Goal: Information Seeking & Learning: Learn about a topic

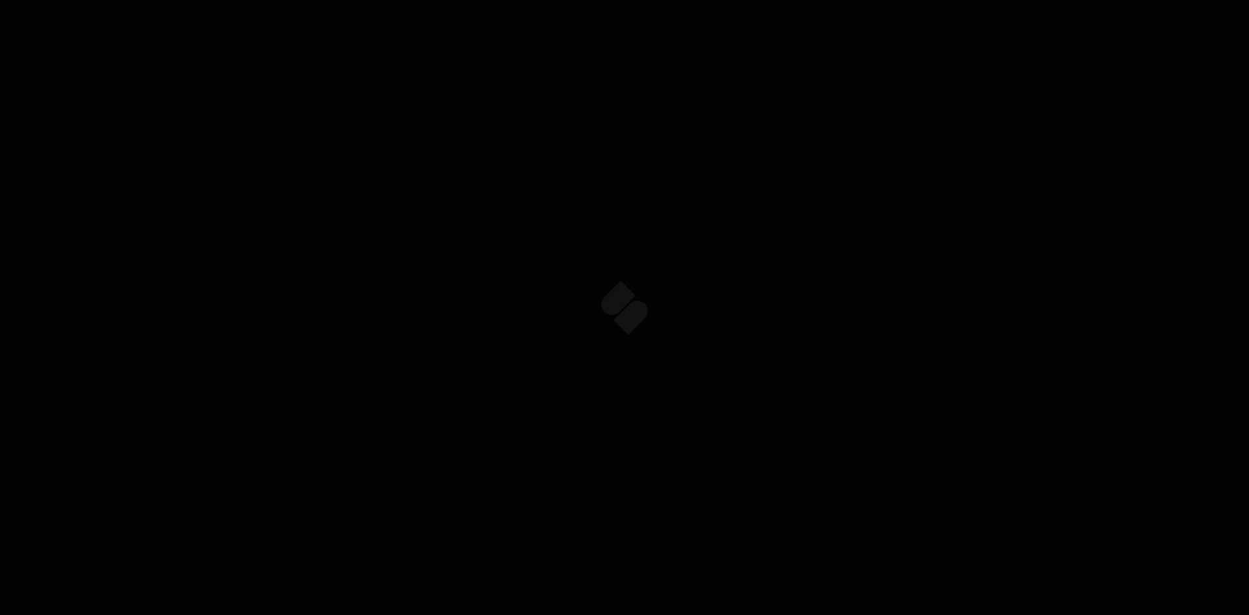
click at [798, 47] on div "Sparq" at bounding box center [624, 49] width 1249 height 27
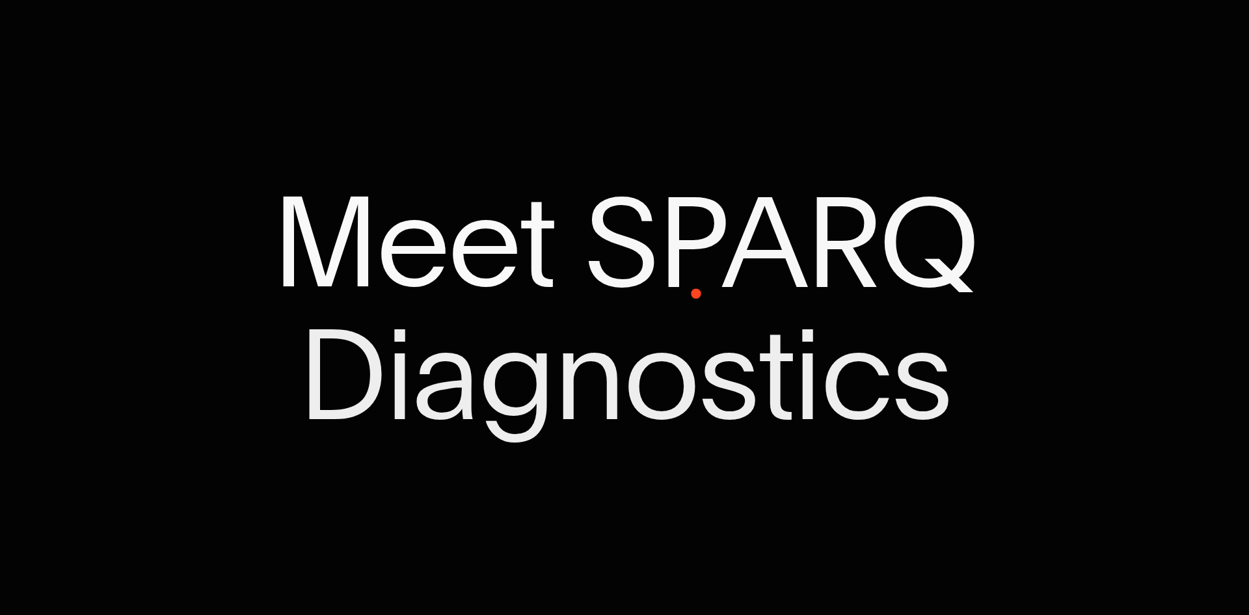
click at [679, 309] on span "Diagnostics" at bounding box center [624, 374] width 653 height 131
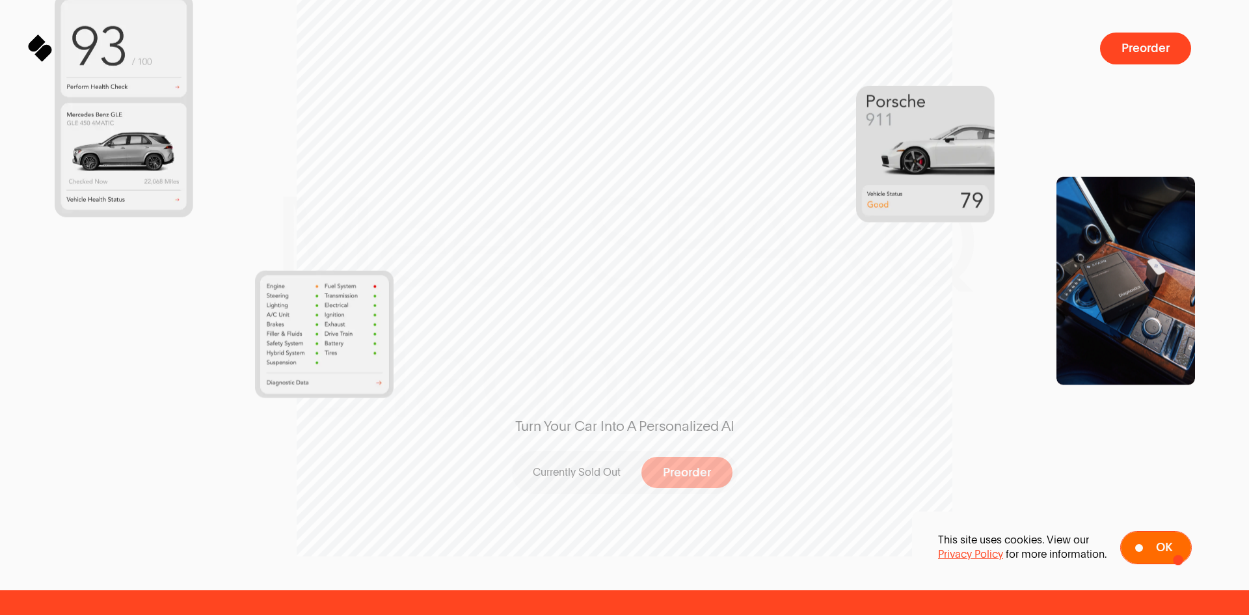
click at [1166, 553] on span "Ok" at bounding box center [1164, 547] width 16 height 12
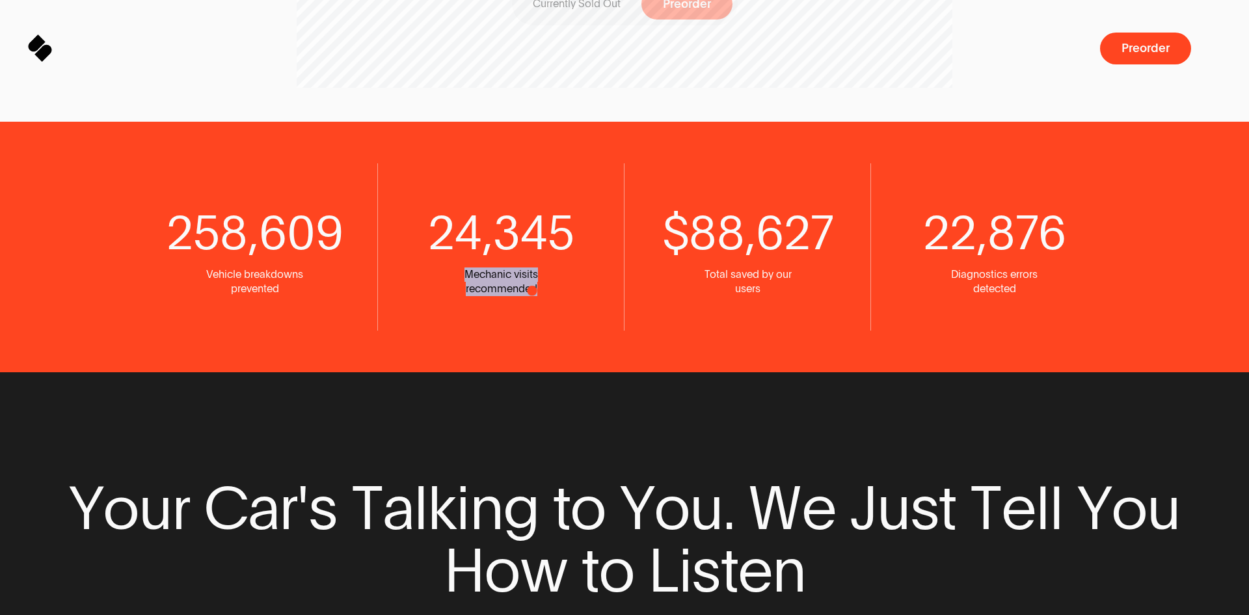
drag, startPoint x: 466, startPoint y: 278, endPoint x: 572, endPoint y: 294, distance: 106.5
click at [572, 294] on div "24,345 Mechanic visits recommended" at bounding box center [501, 246] width 247 height 167
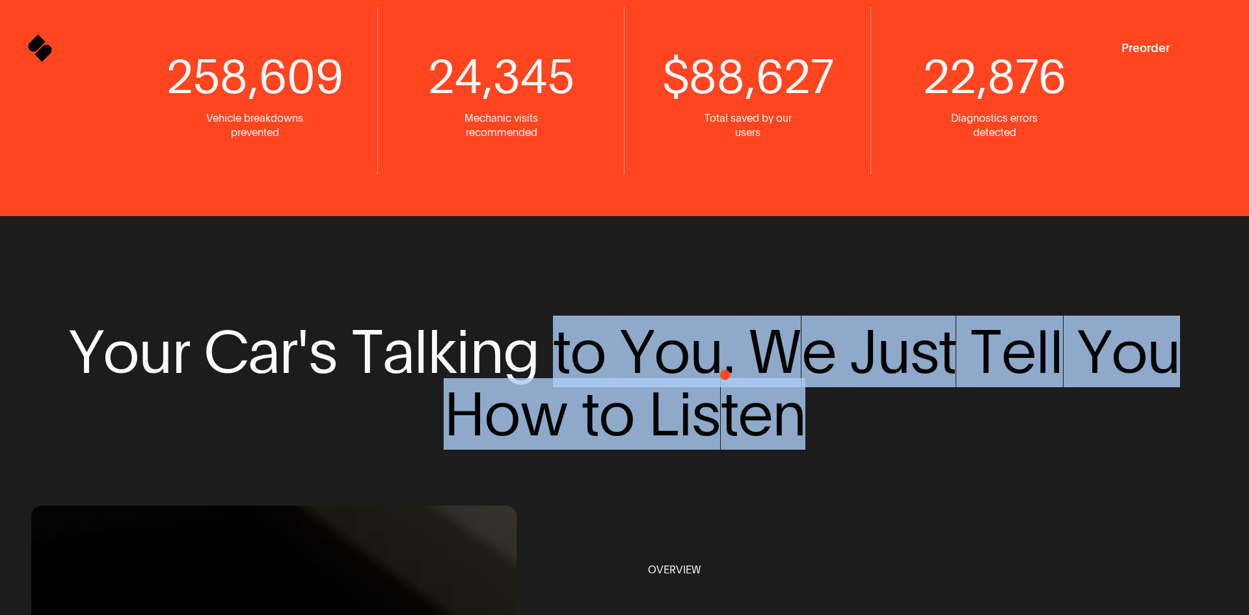
drag, startPoint x: 687, startPoint y: 364, endPoint x: 857, endPoint y: 405, distance: 174.5
click at [857, 405] on span "Y o u r C a r ' s T a l k i n g t o Y o u . W e J u s t T e l l Y o u H o w t o…" at bounding box center [624, 383] width 1186 height 126
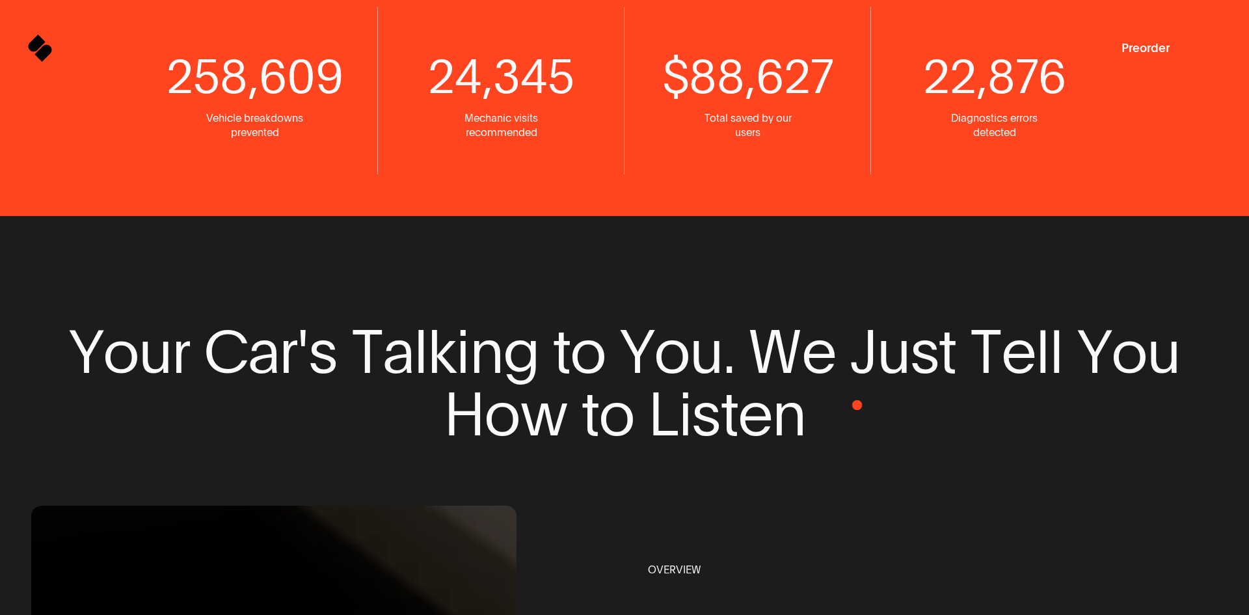
click at [857, 405] on span "H o w t o L i s t e n" at bounding box center [624, 413] width 1186 height 63
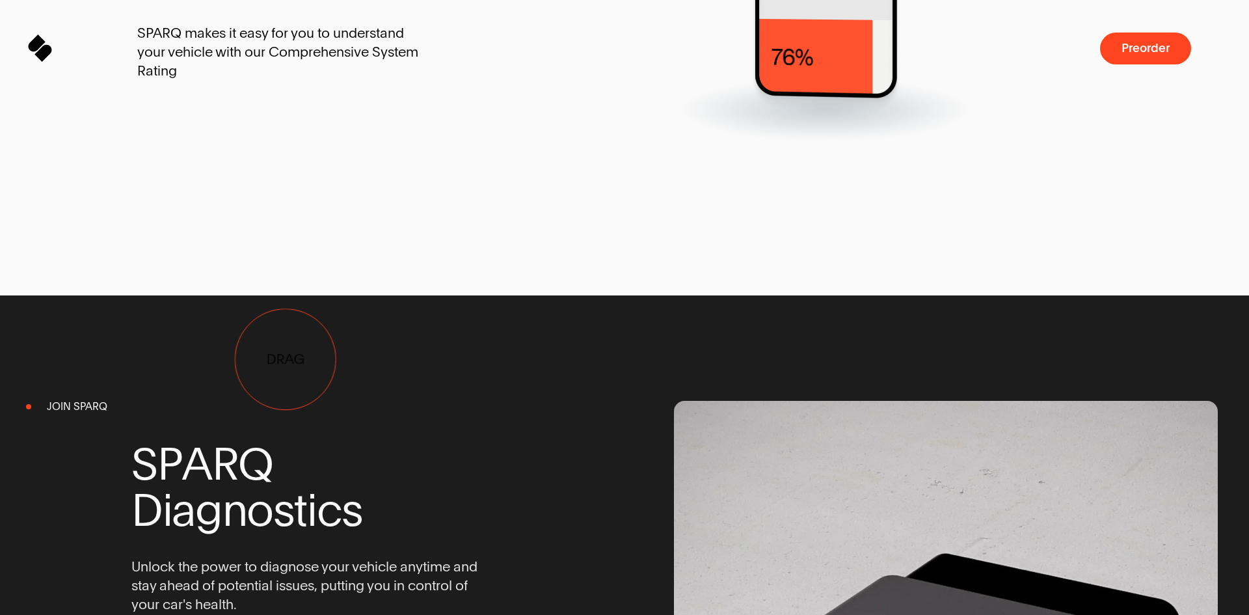
drag, startPoint x: 219, startPoint y: 365, endPoint x: 328, endPoint y: 338, distance: 111.8
click at [328, 81] on span "SPARQ makes it easy for you to understand your vehicle with our Comprehensive S…" at bounding box center [287, 51] width 300 height 57
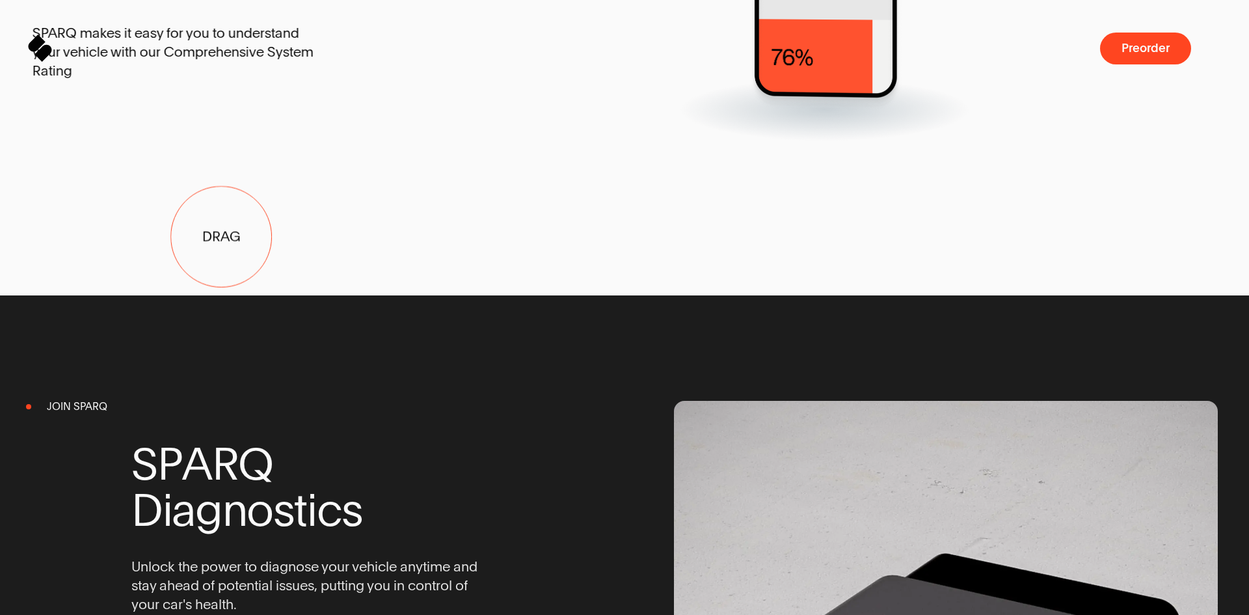
drag, startPoint x: 334, startPoint y: 306, endPoint x: 123, endPoint y: 247, distance: 218.9
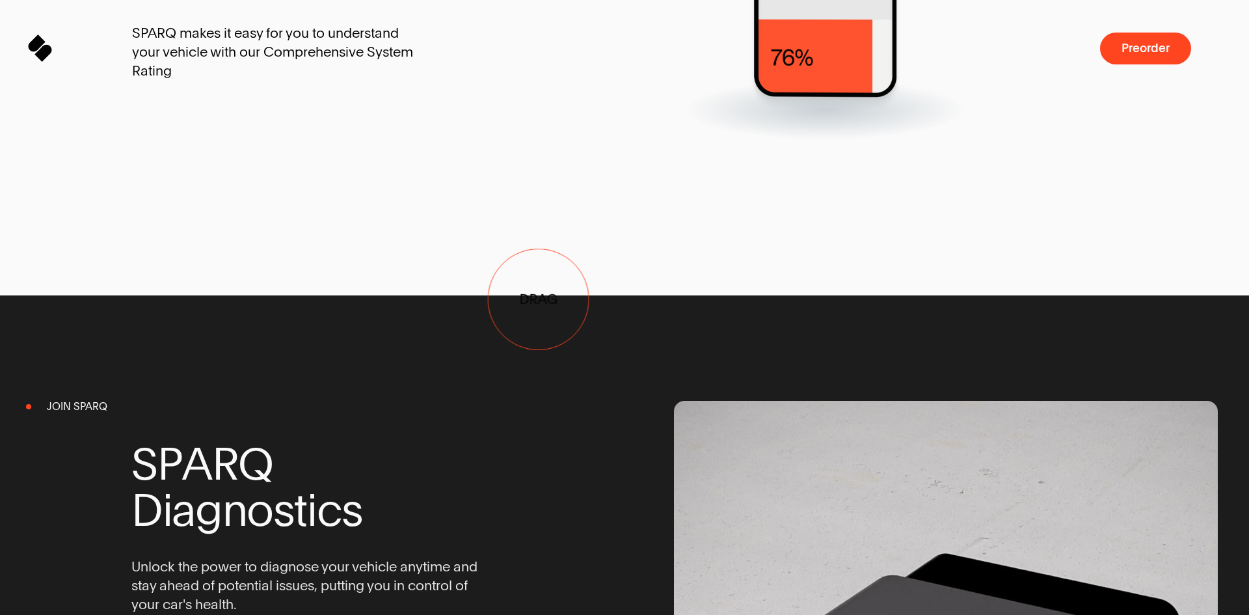
drag, startPoint x: 534, startPoint y: 299, endPoint x: 603, endPoint y: 300, distance: 68.9
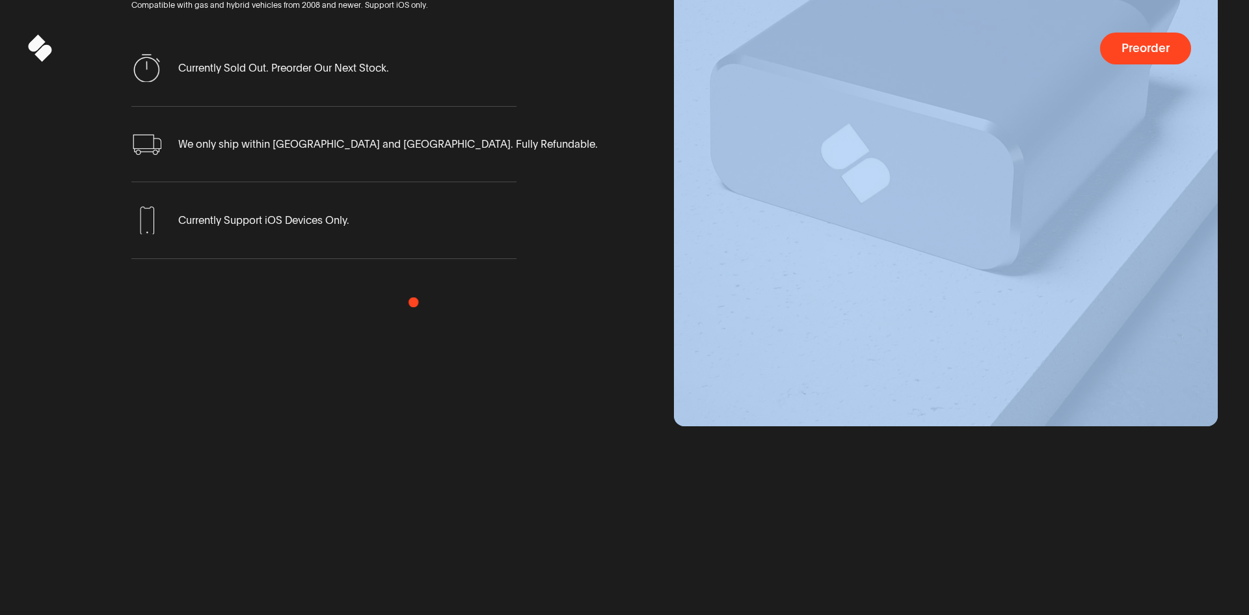
drag, startPoint x: 661, startPoint y: 321, endPoint x: 403, endPoint y: 301, distance: 259.0
click at [403, 301] on div "S P A R Q D i a g n o s t i c s Unlock the power to diagnose your vehicle anyti…" at bounding box center [624, 101] width 1186 height 652
drag, startPoint x: 611, startPoint y: 306, endPoint x: 181, endPoint y: 171, distance: 450.7
click at [181, 171] on div "S P A R Q D i a g n o s t i c s Unlock the power to diagnose your vehicle anyti…" at bounding box center [624, 101] width 1186 height 652
